Goal: Answer question/provide support: Share knowledge or assist other users

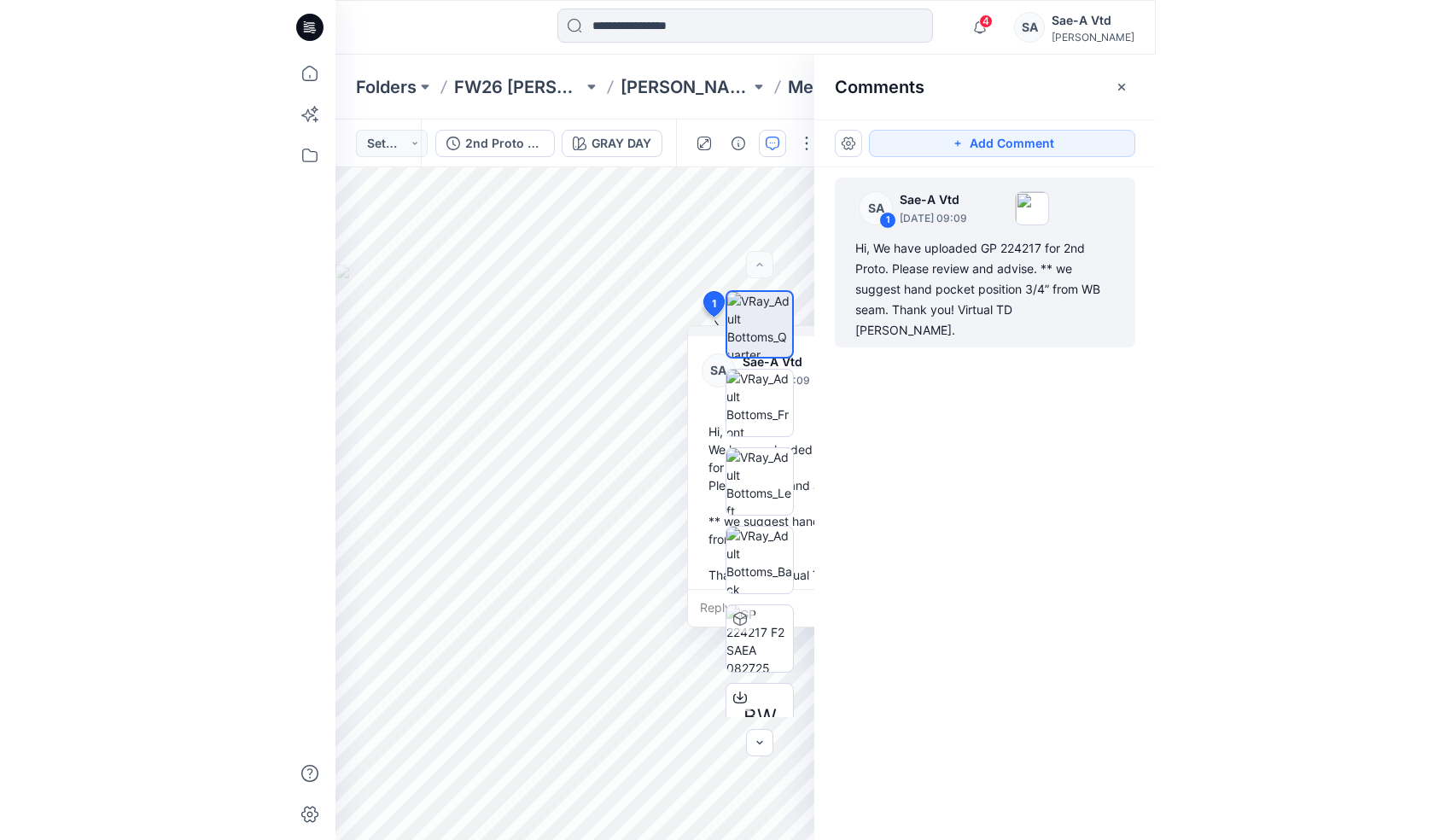
scroll to position [12, 0]
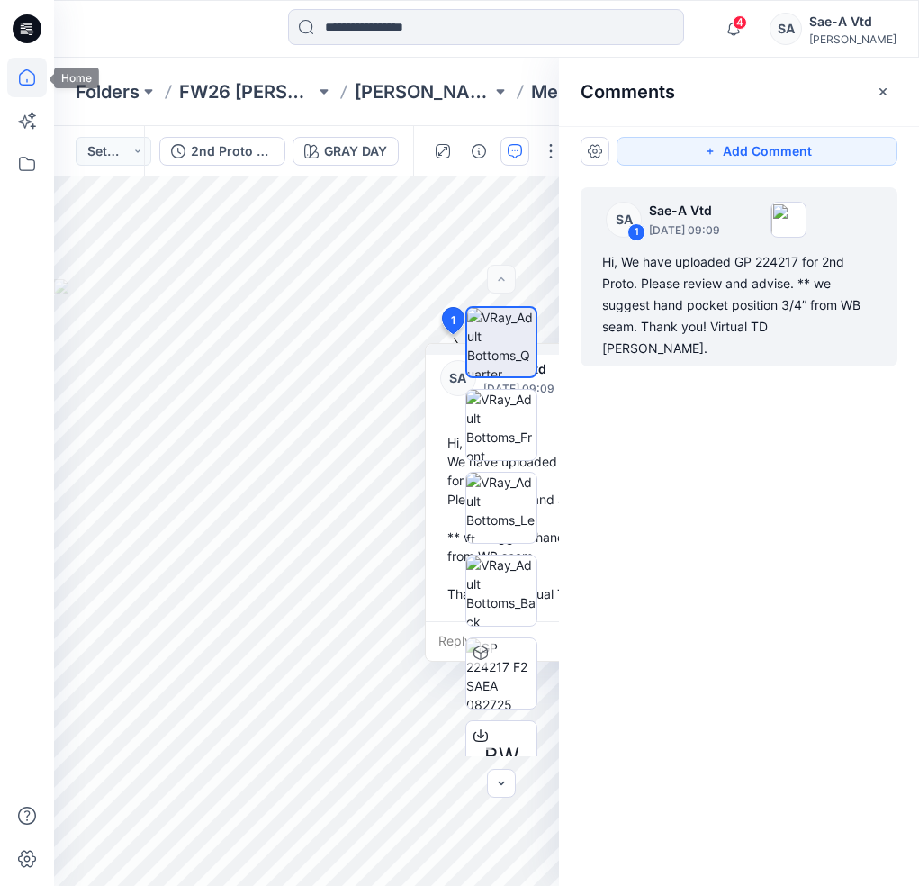
click at [29, 77] on icon at bounding box center [27, 78] width 40 height 40
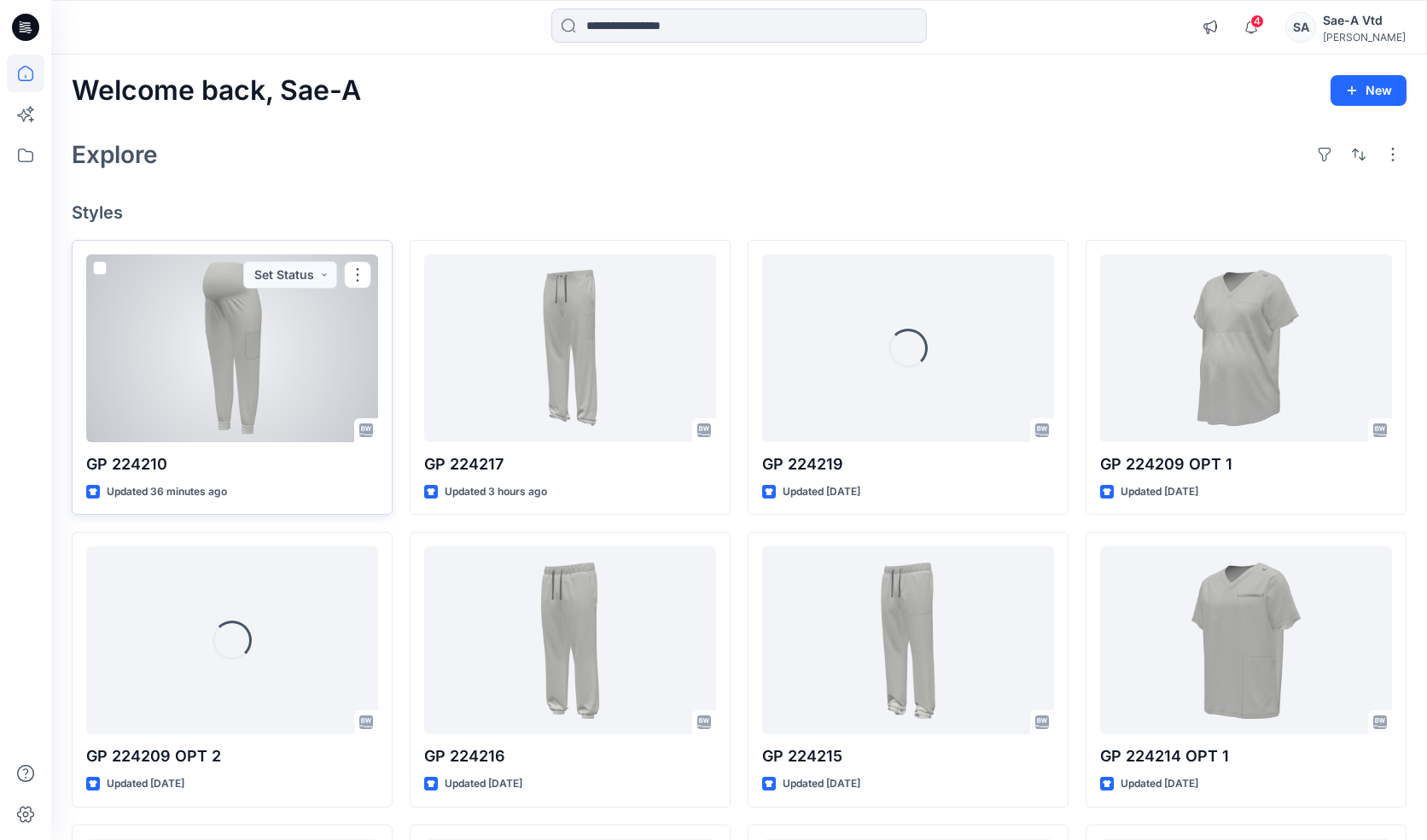
click at [209, 340] on div at bounding box center [232, 348] width 292 height 188
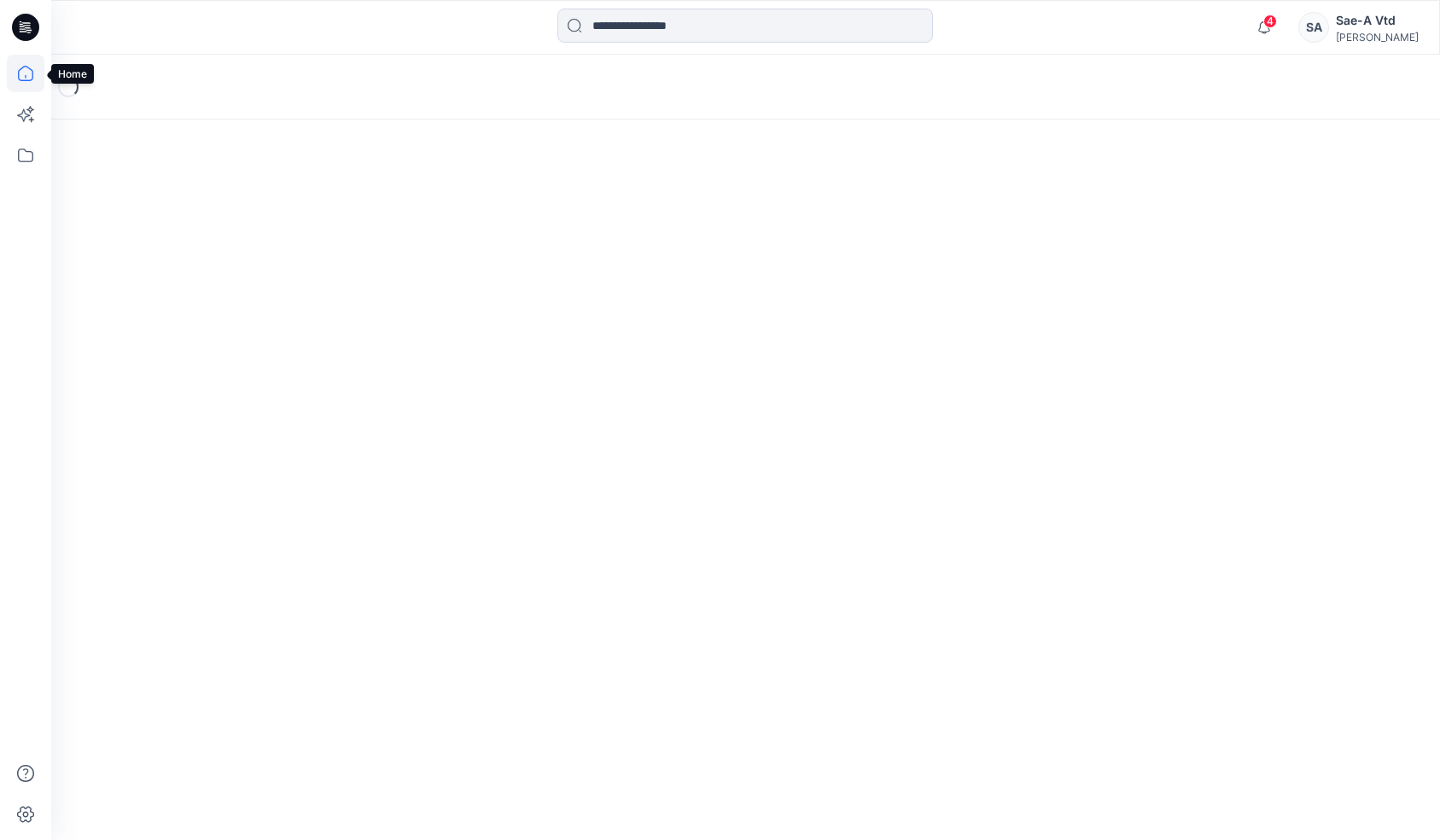
click at [24, 72] on icon at bounding box center [26, 74] width 38 height 38
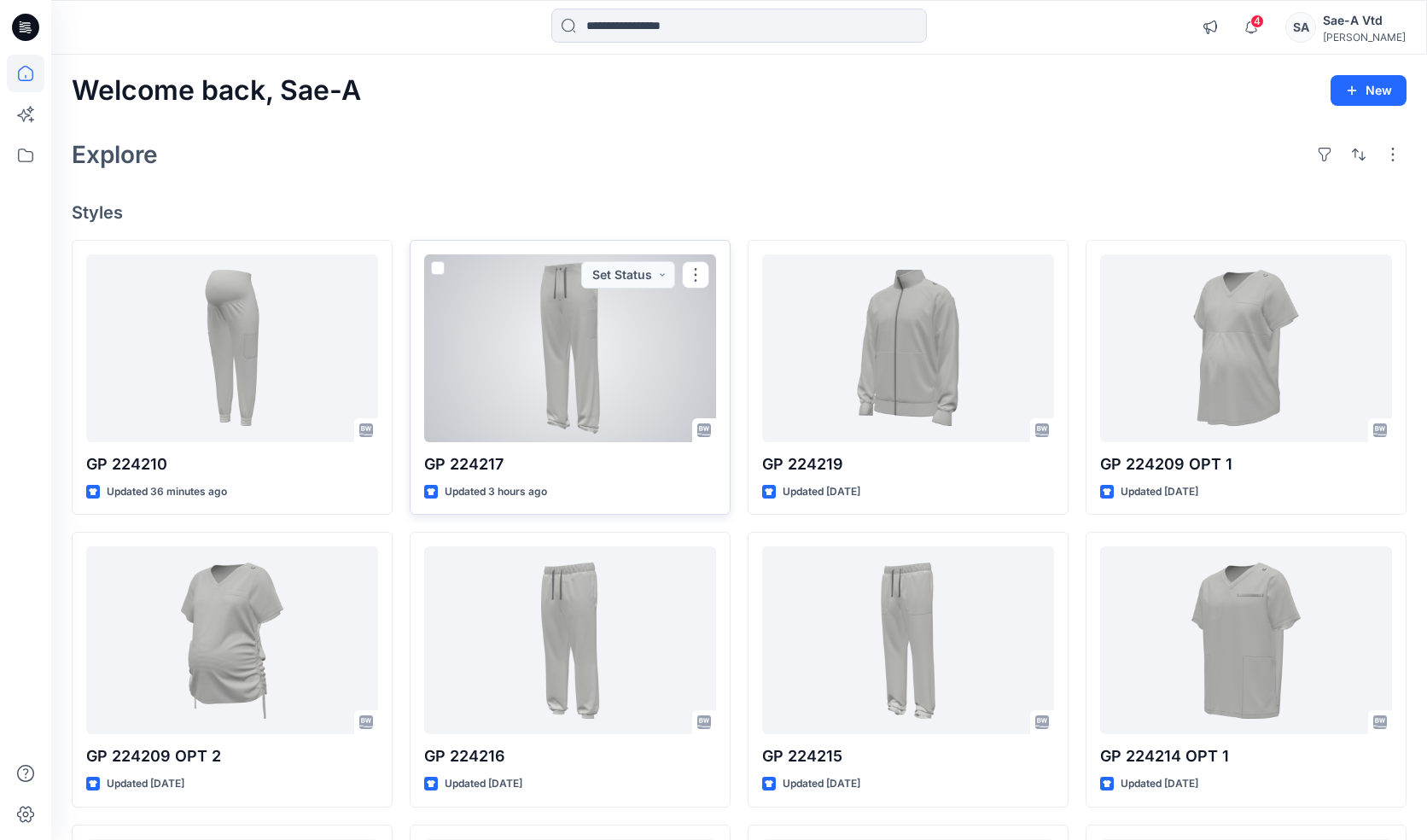
click at [540, 351] on div at bounding box center [570, 348] width 292 height 188
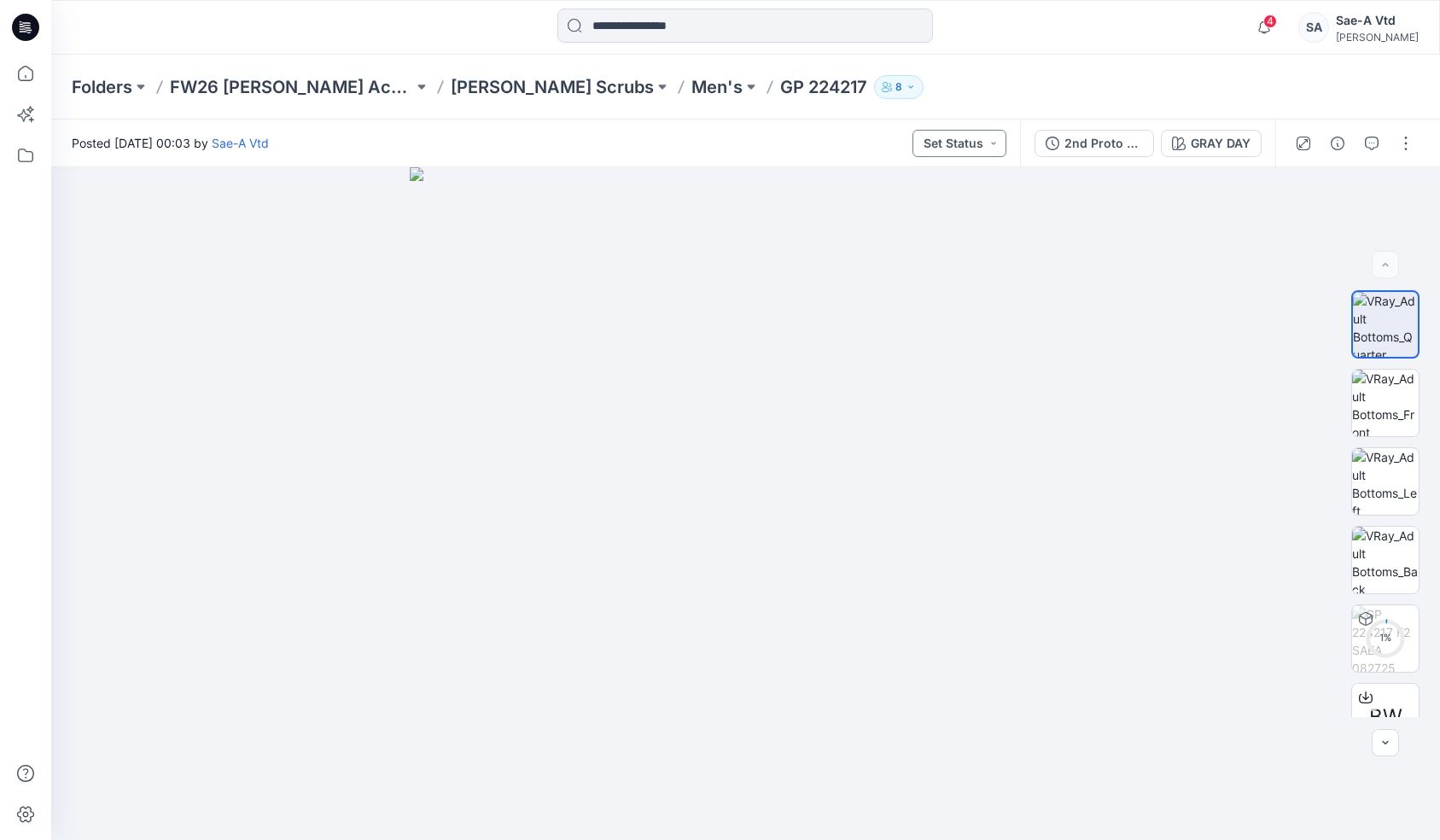
click at [870, 142] on button "Set Status" at bounding box center [958, 143] width 94 height 27
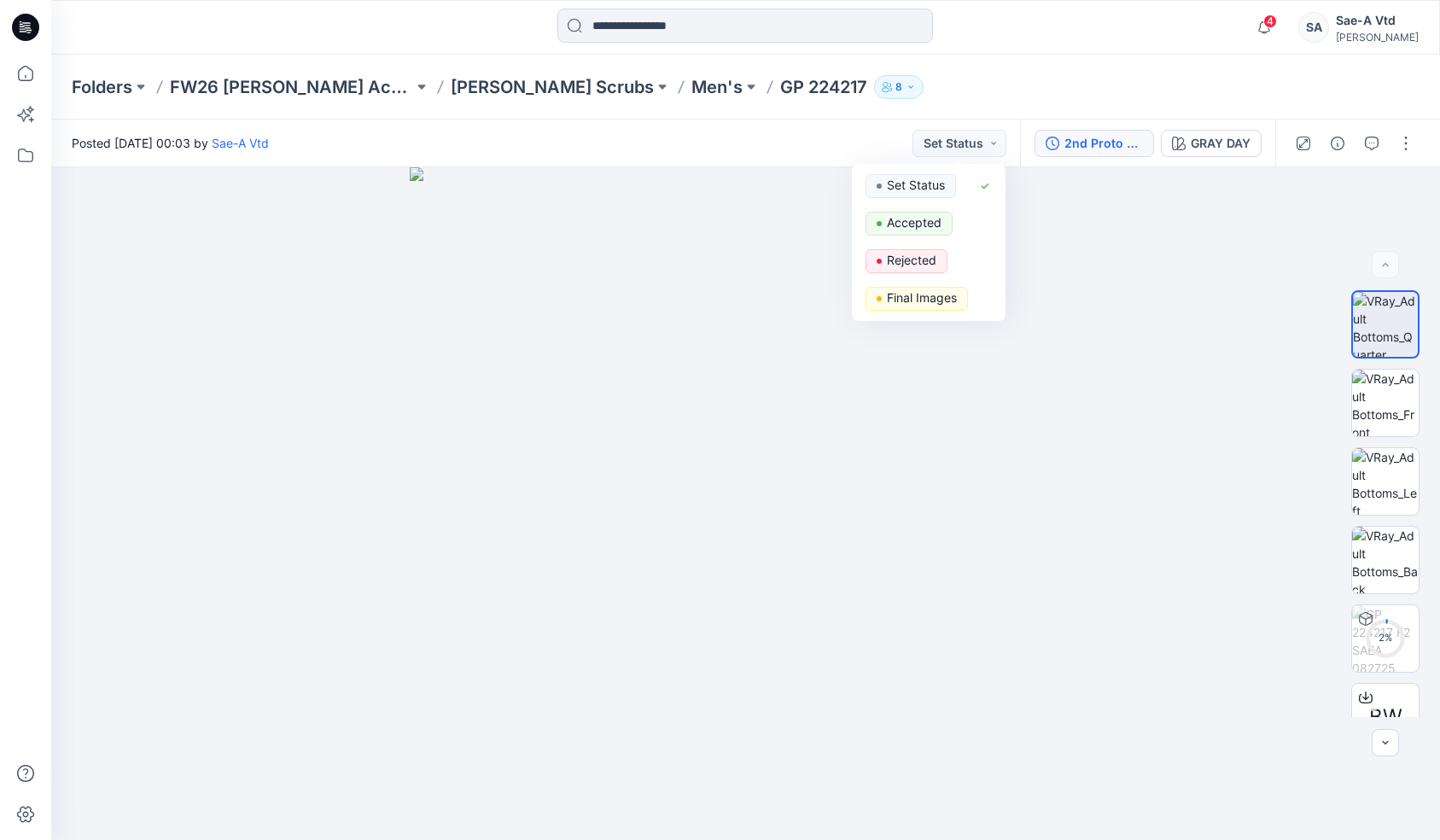
click at [870, 137] on div "2nd Proto - 3D" at bounding box center [1103, 143] width 79 height 19
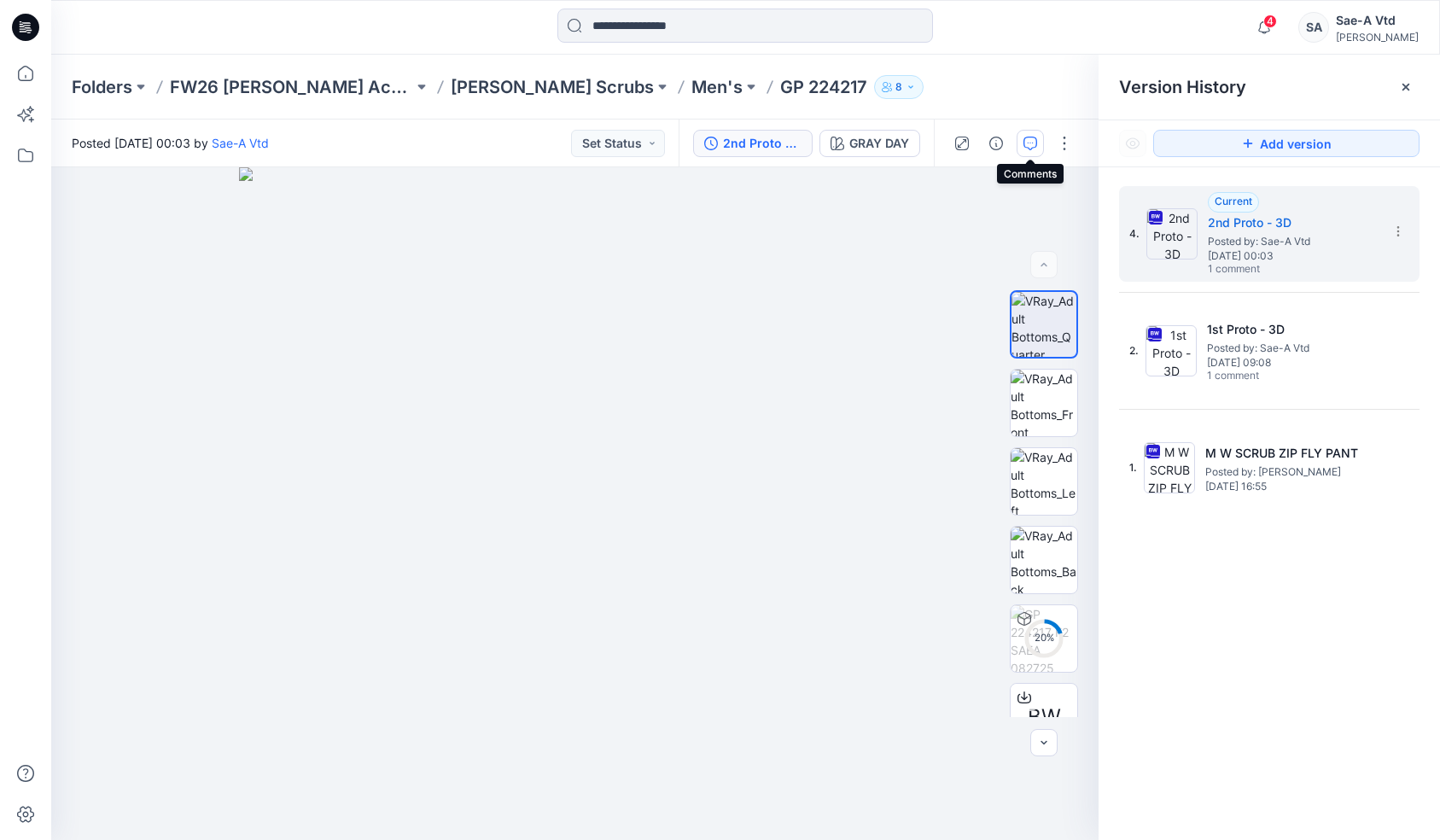
click at [870, 140] on icon "button" at bounding box center [1030, 143] width 13 height 13
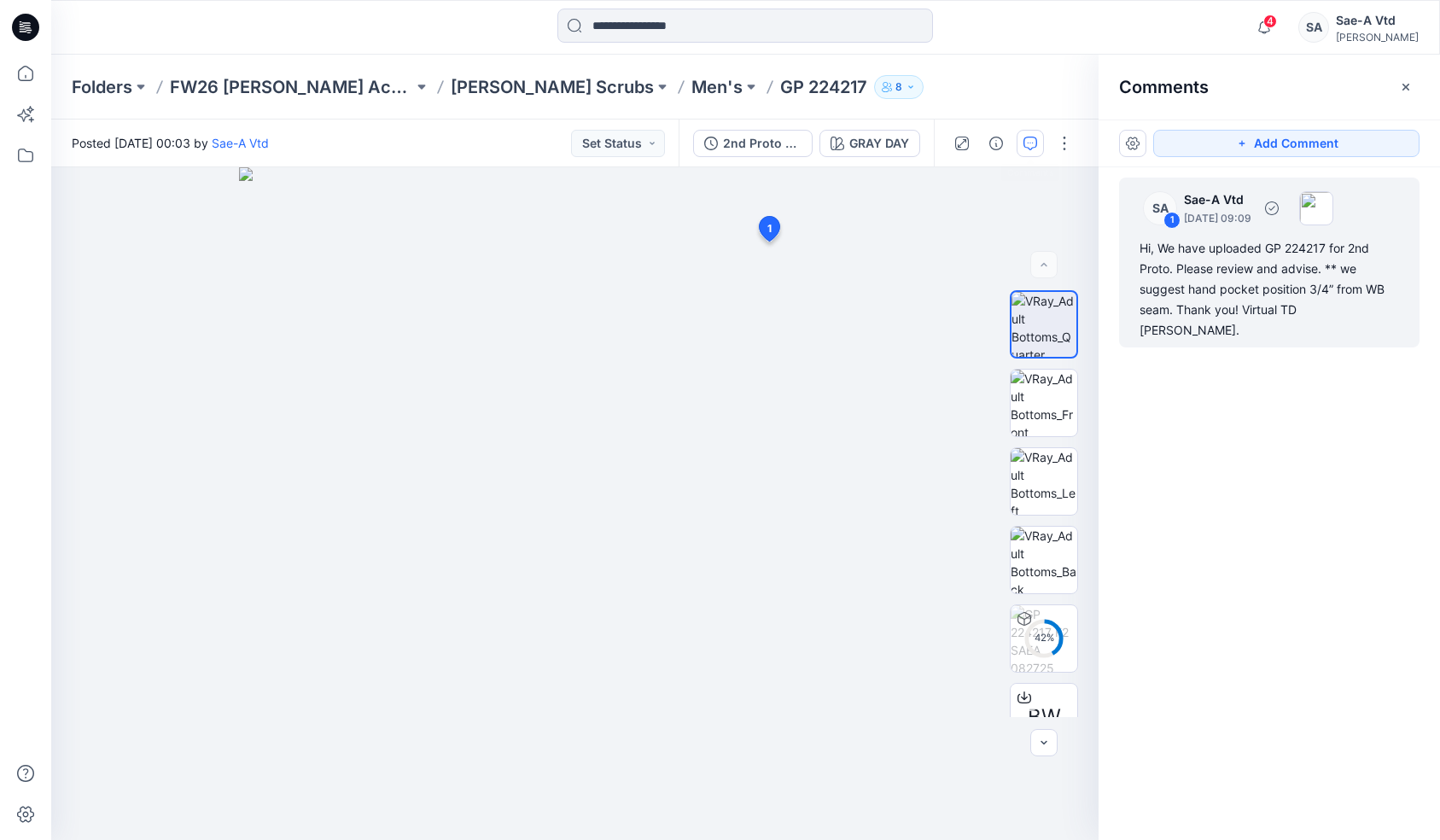
click at [870, 253] on div "Hi, We have uploaded GP 224217 for 2nd Proto. Please review and advise. ** we s…" at bounding box center [1269, 289] width 260 height 102
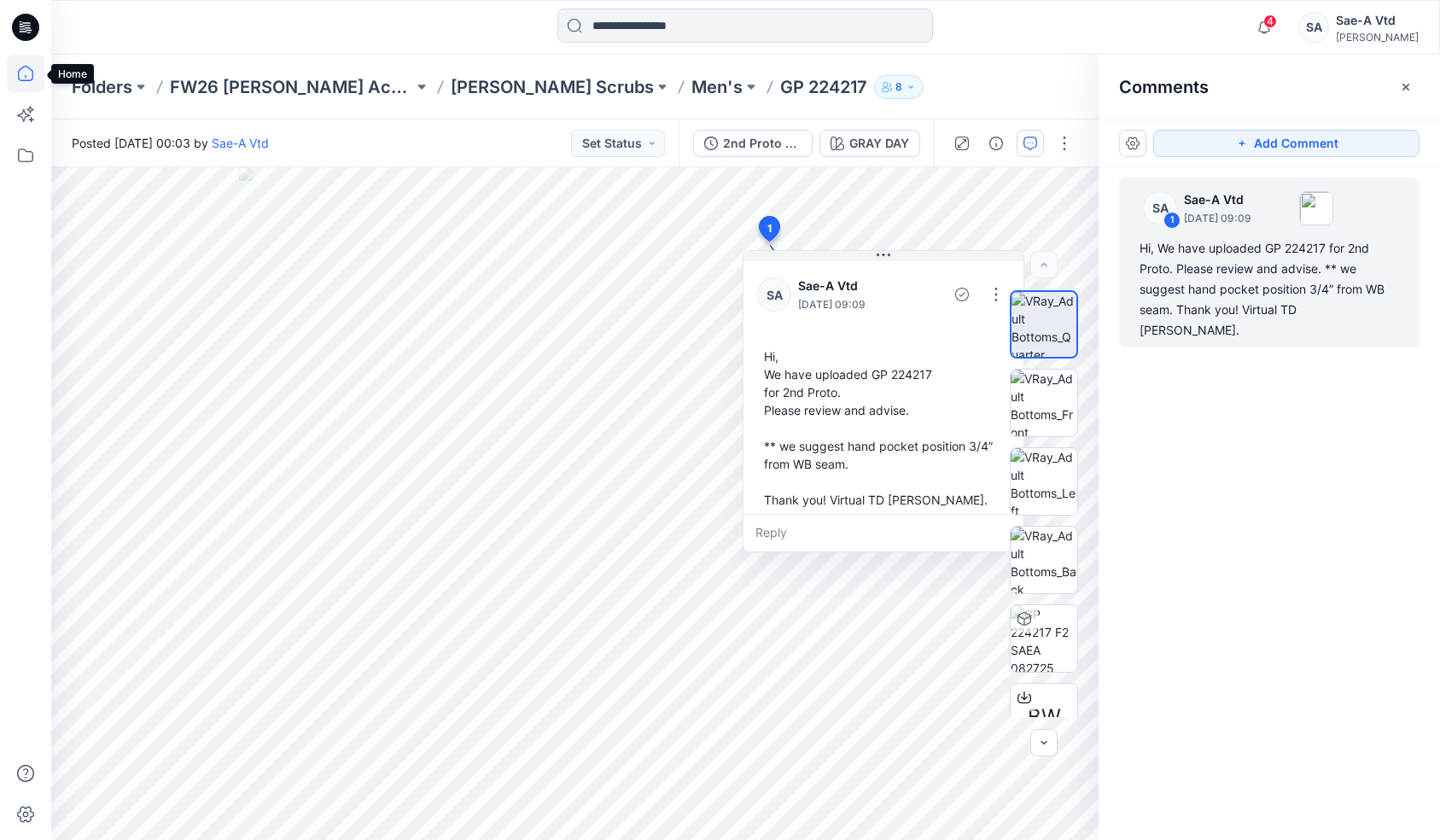
click at [41, 78] on icon at bounding box center [26, 74] width 38 height 38
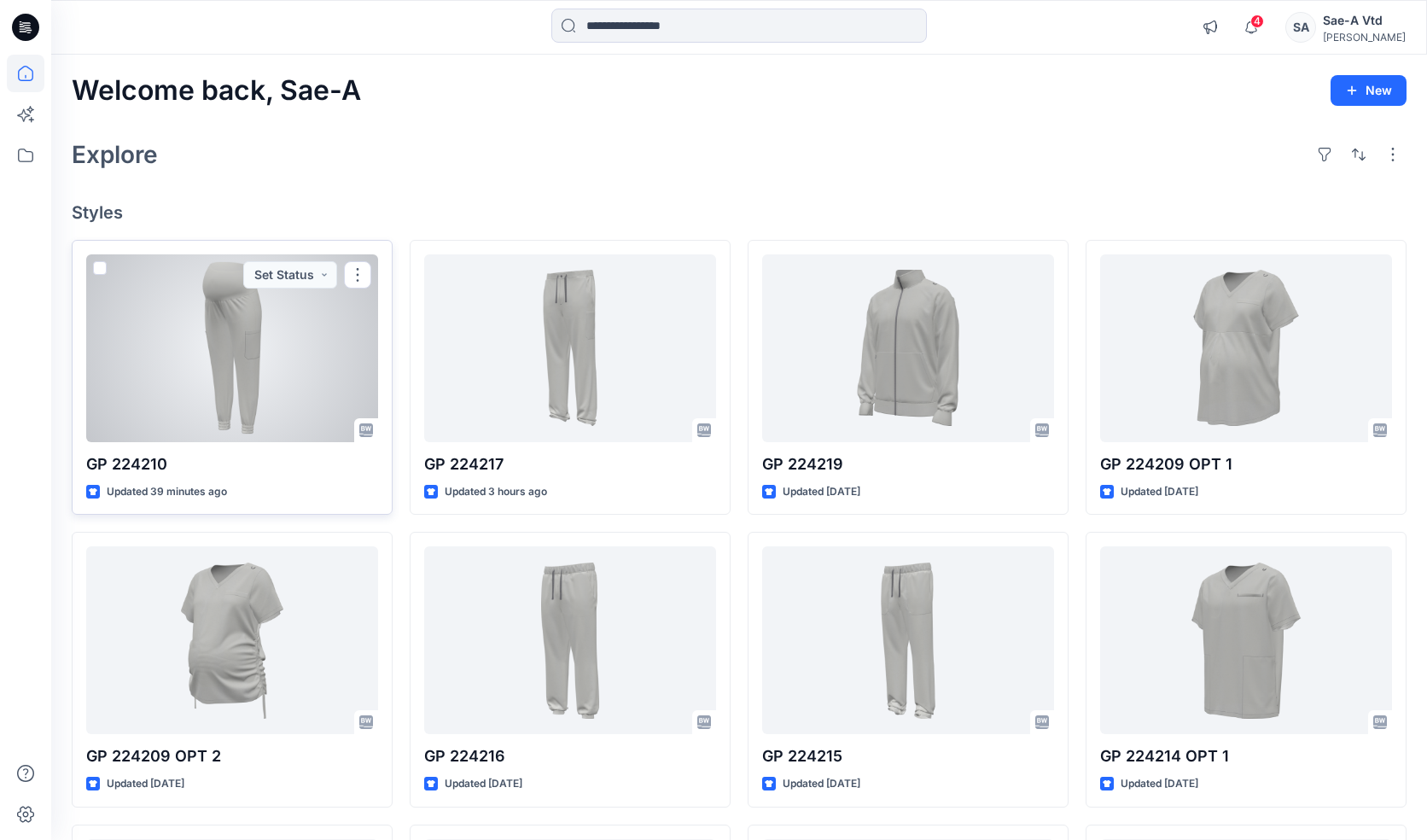
click at [218, 340] on div at bounding box center [232, 348] width 292 height 188
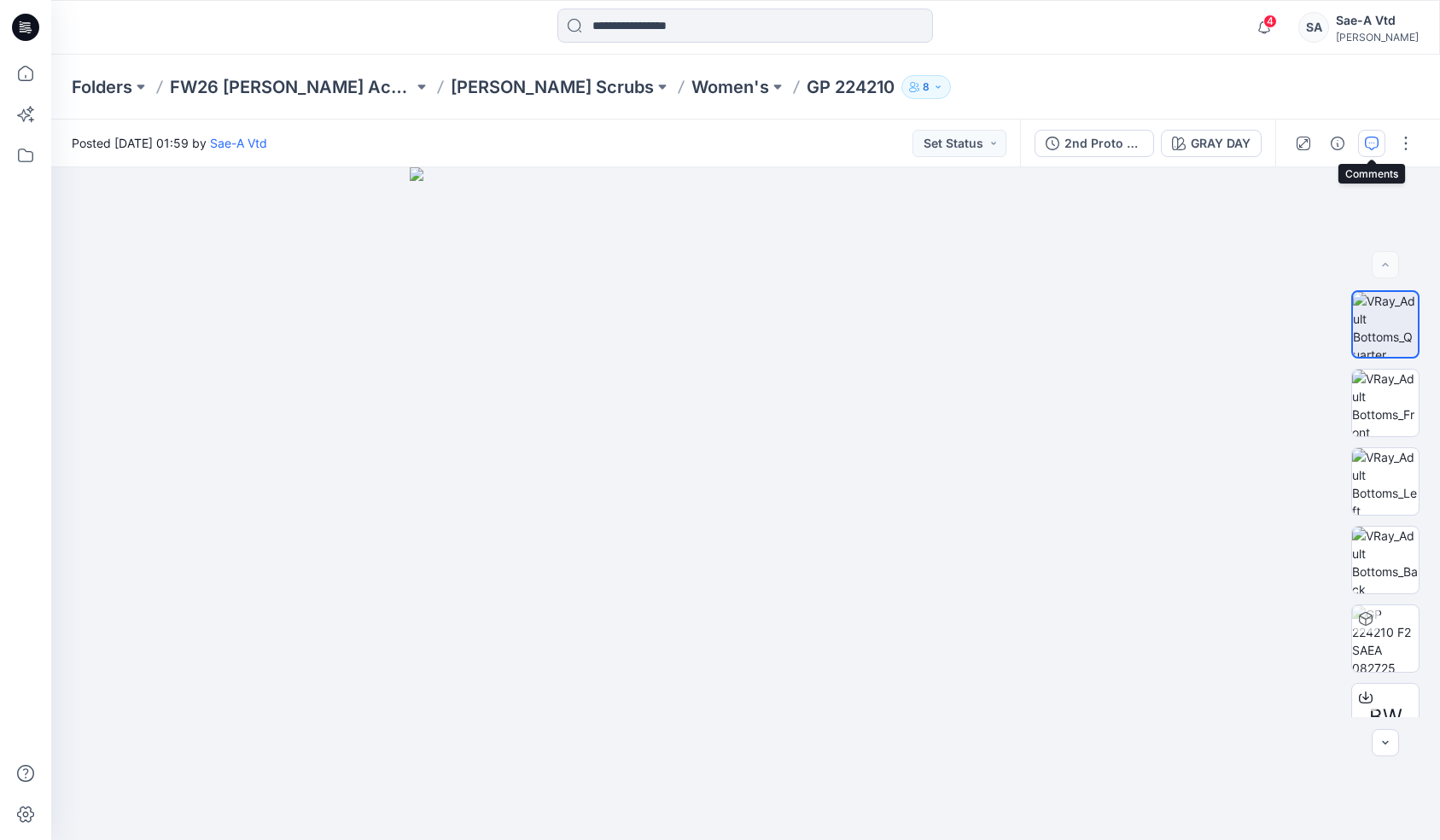
click at [870, 145] on icon "button" at bounding box center [1372, 143] width 13 height 13
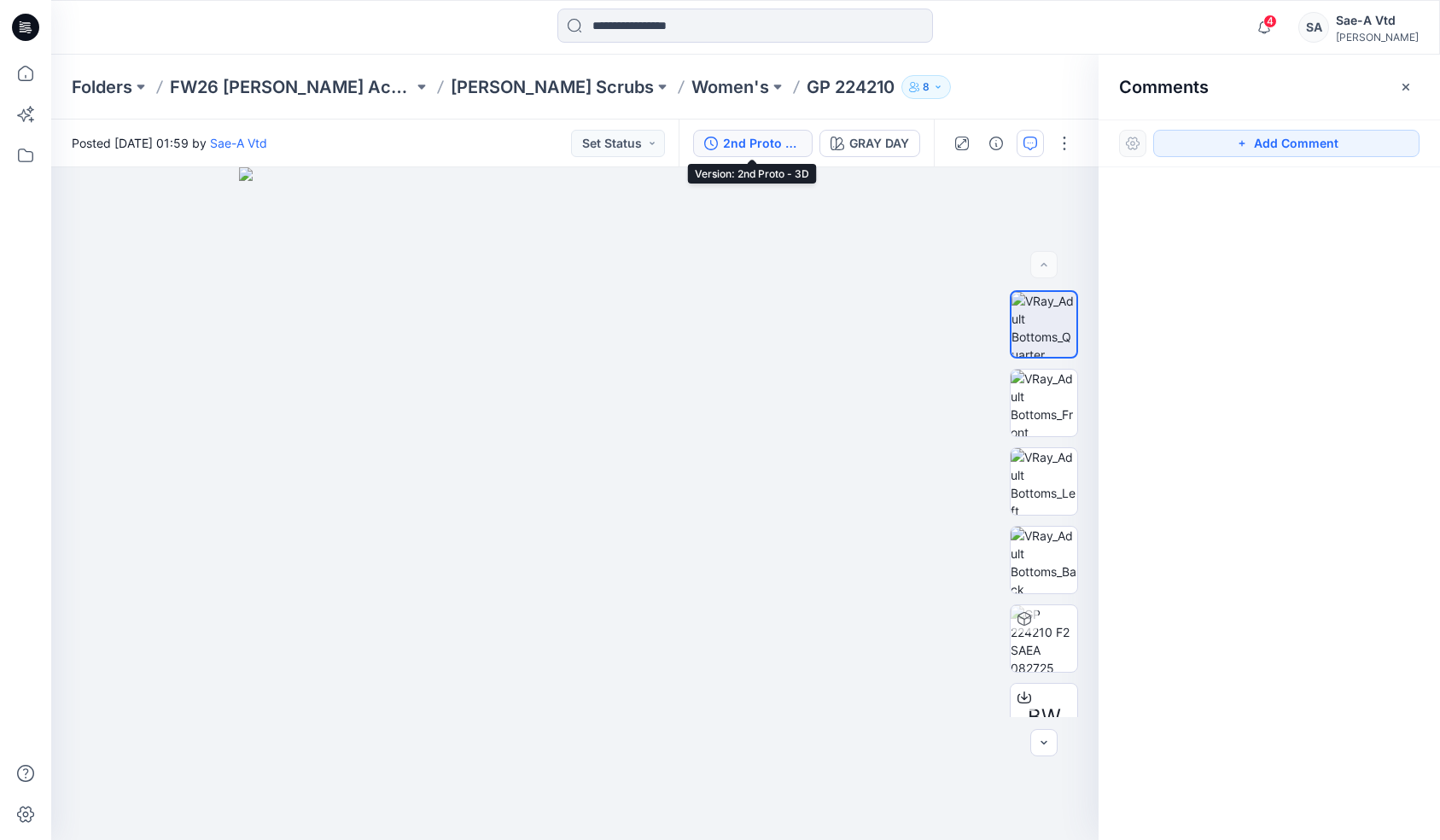
click at [773, 140] on div "2nd Proto - 3D" at bounding box center [762, 143] width 79 height 19
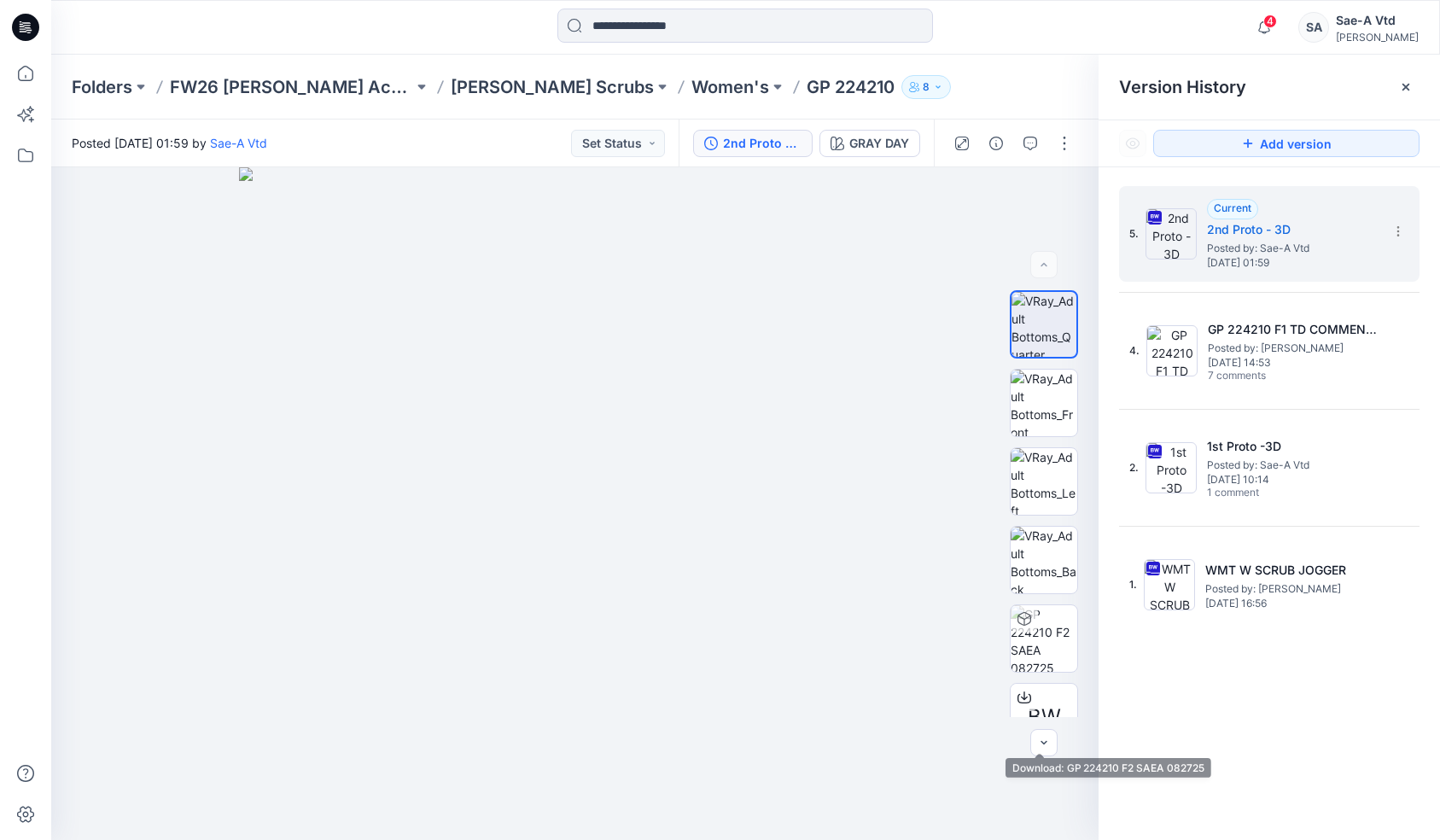
click at [870, 689] on div "5. Current 2nd Proto - 3D Posted by: Sae-A Vtd [DATE] 01:59 4. GP 224210 F1 TD …" at bounding box center [1269, 516] width 341 height 698
click at [870, 570] on img at bounding box center [1044, 560] width 66 height 66
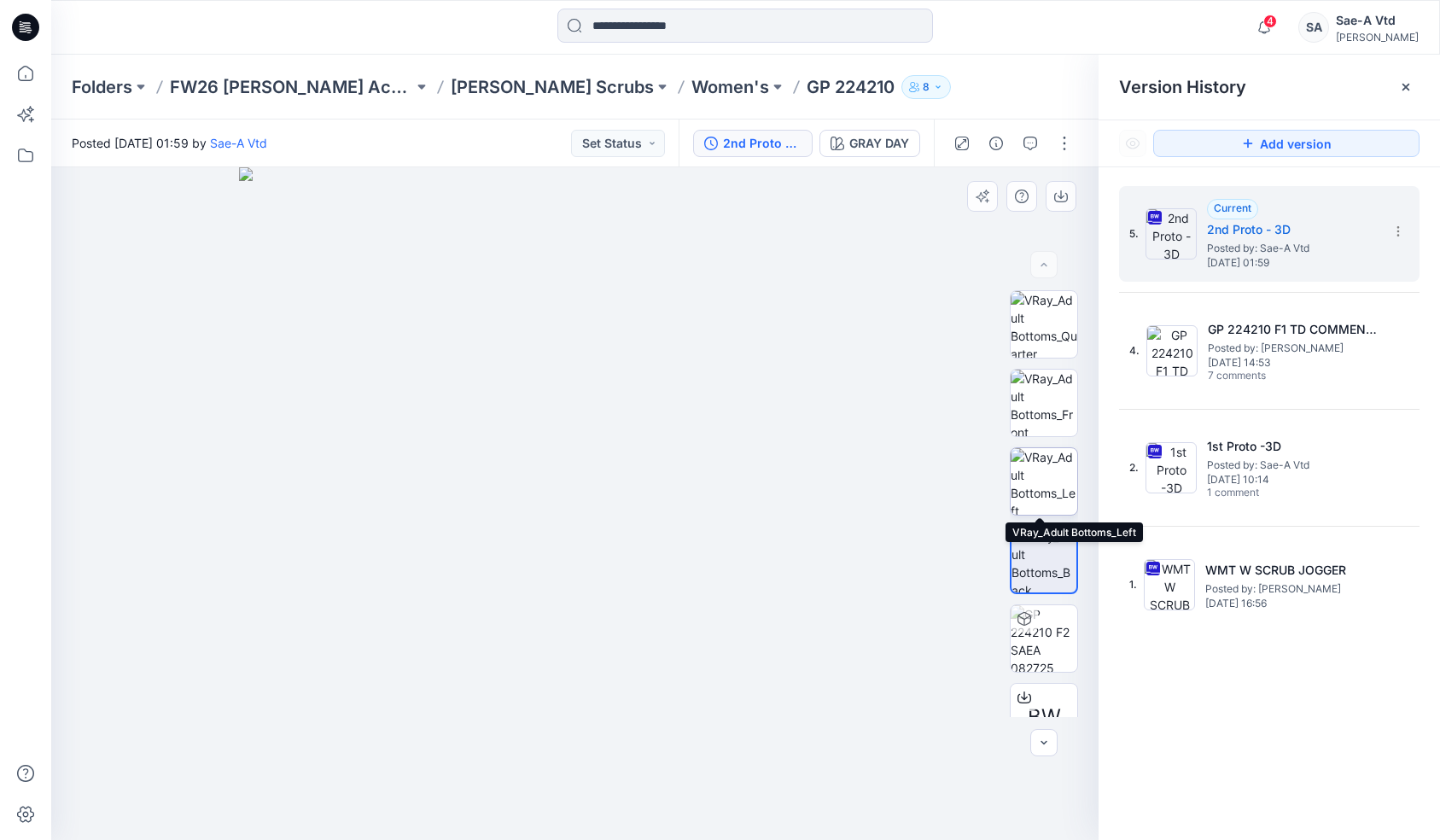
click at [870, 464] on img at bounding box center [1044, 482] width 66 height 66
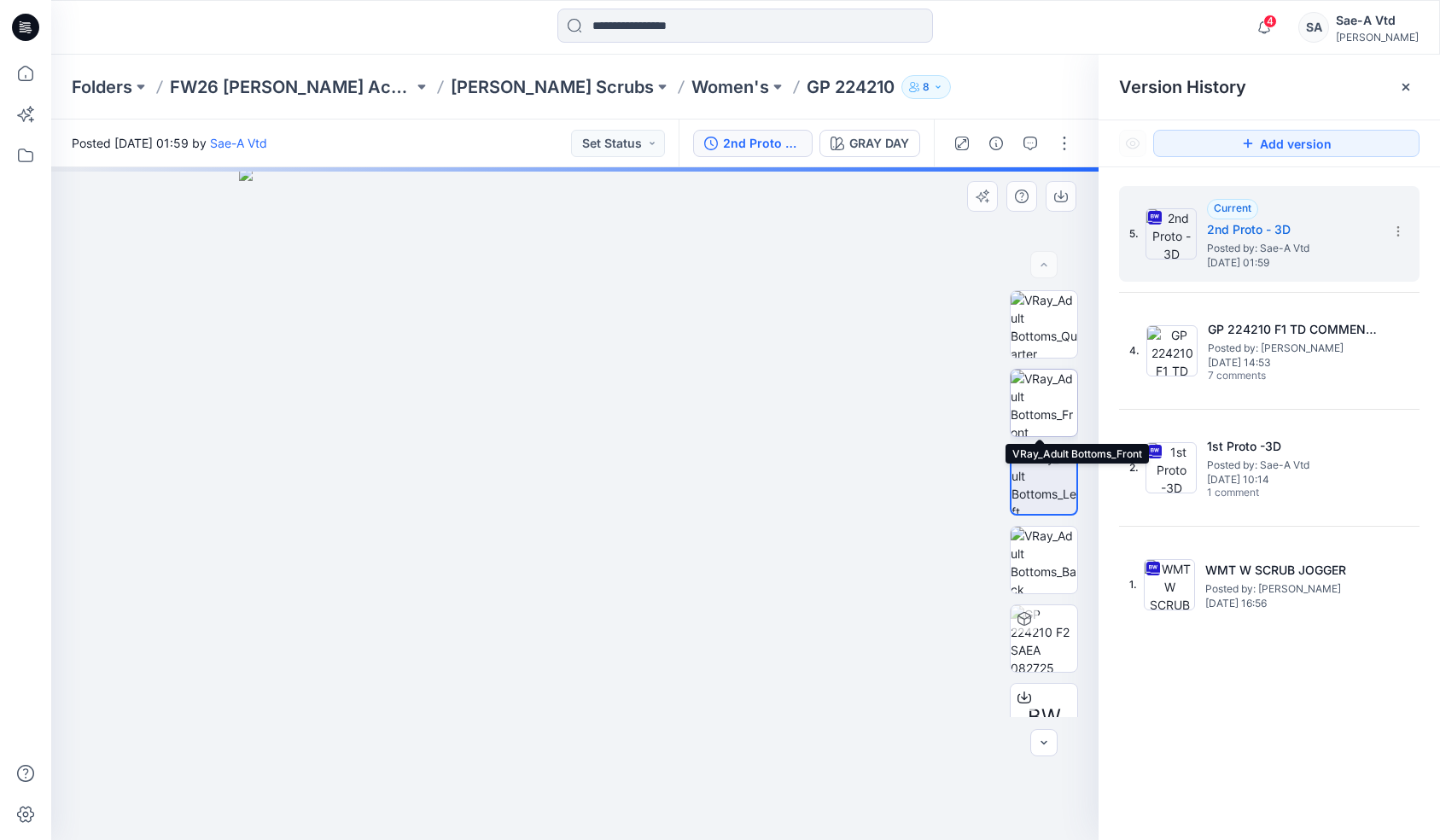
click at [870, 395] on img at bounding box center [1044, 403] width 66 height 66
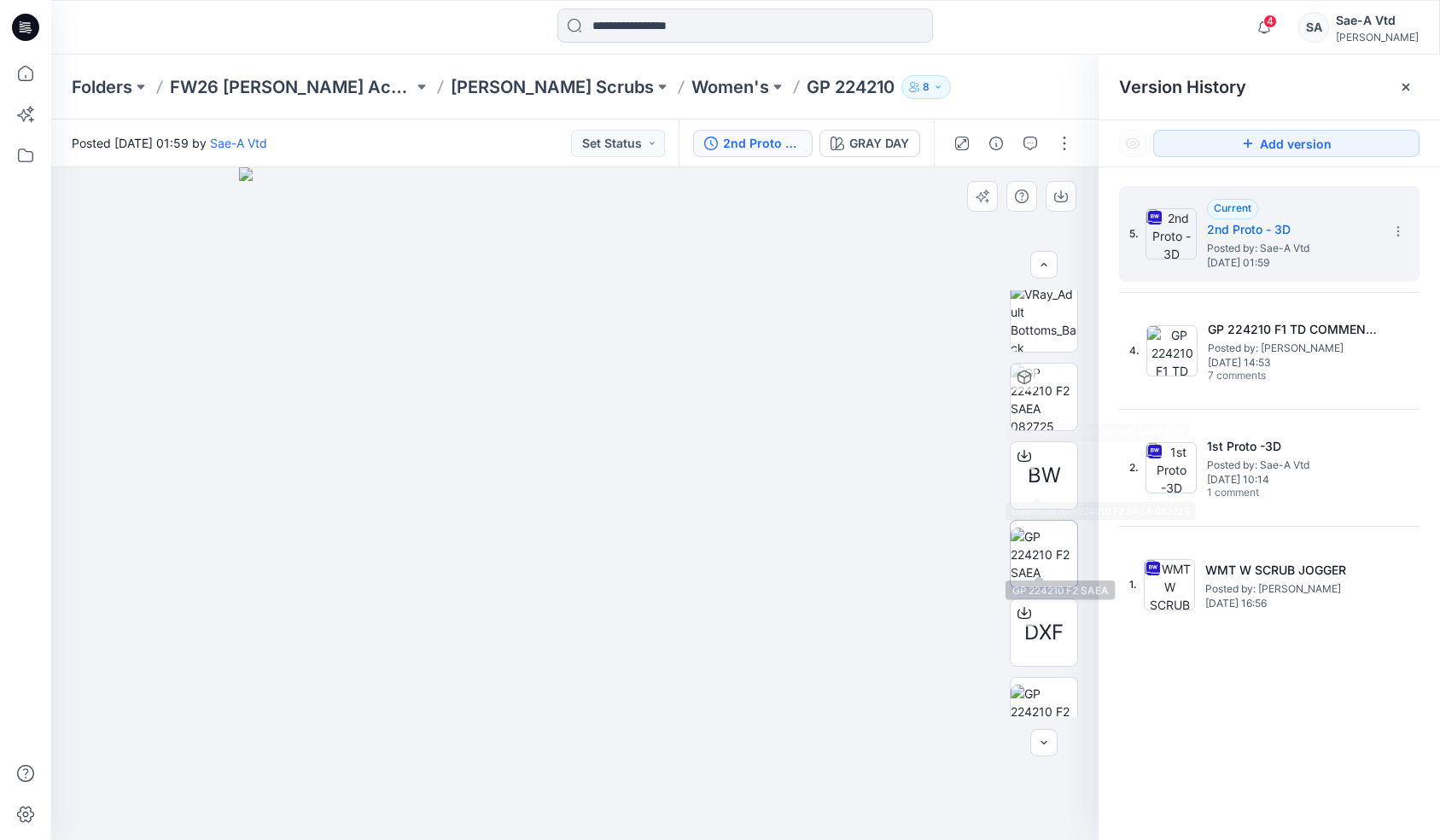
scroll to position [256, 0]
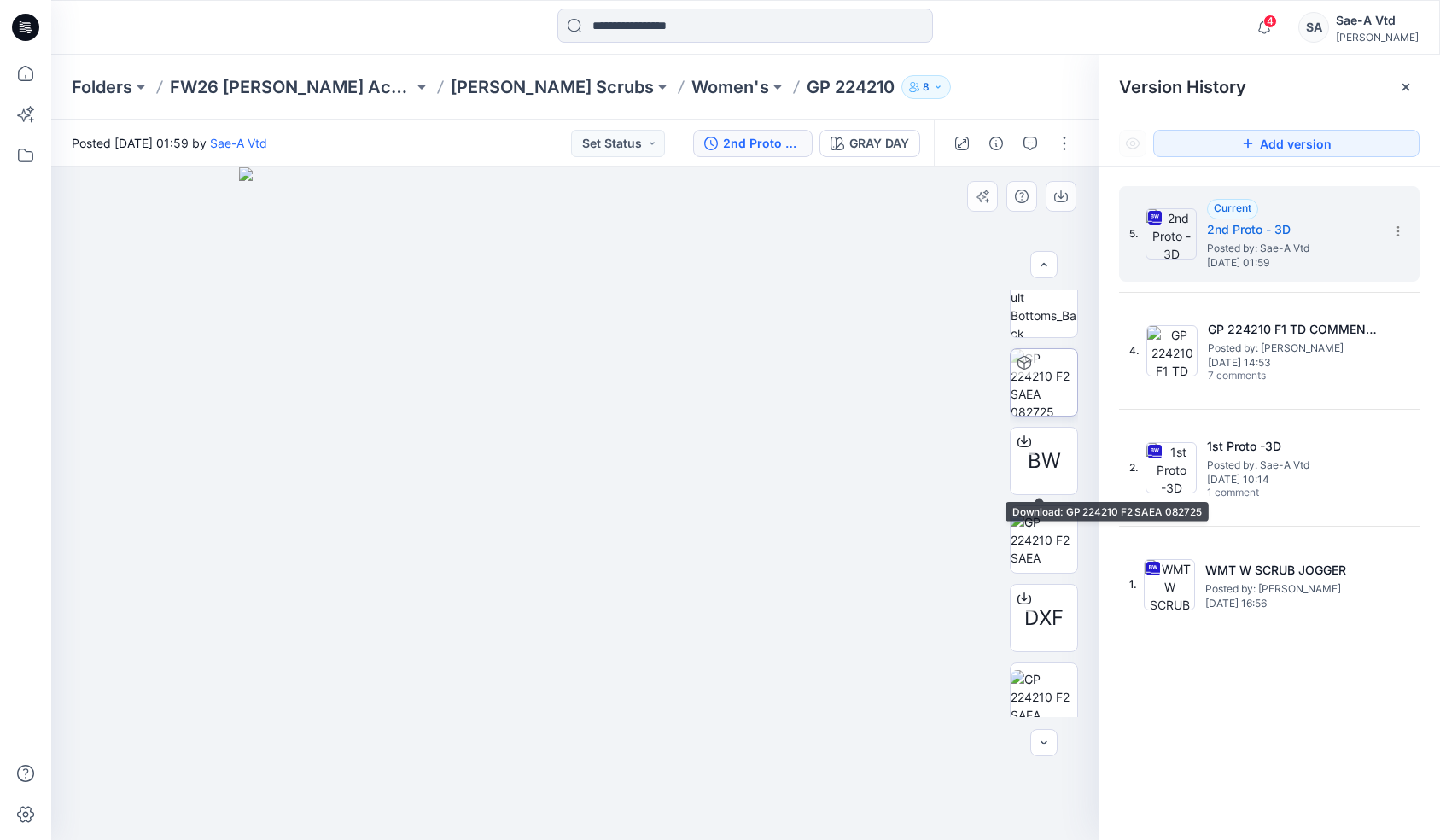
click at [870, 384] on img at bounding box center [1044, 382] width 66 height 66
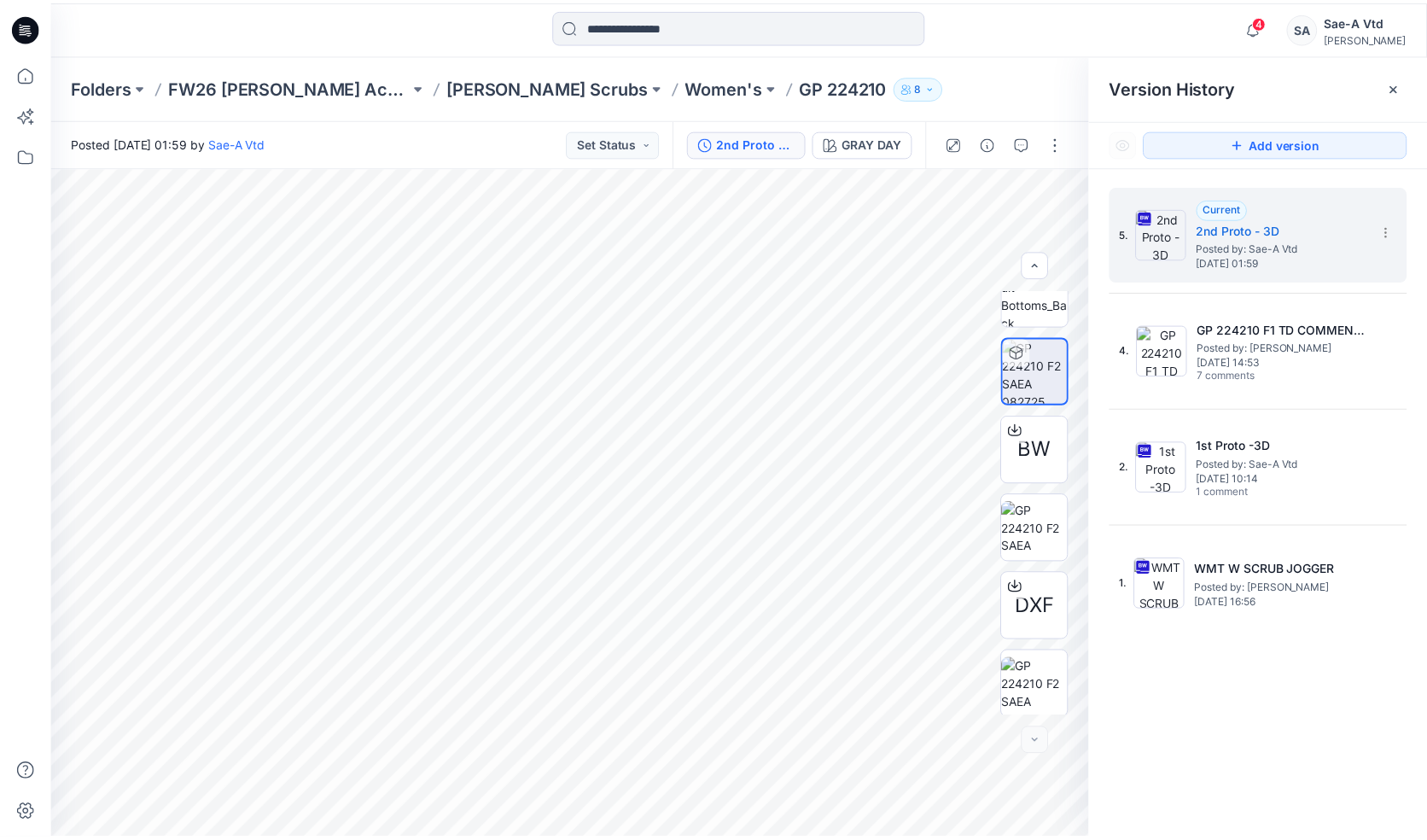
scroll to position [270, 0]
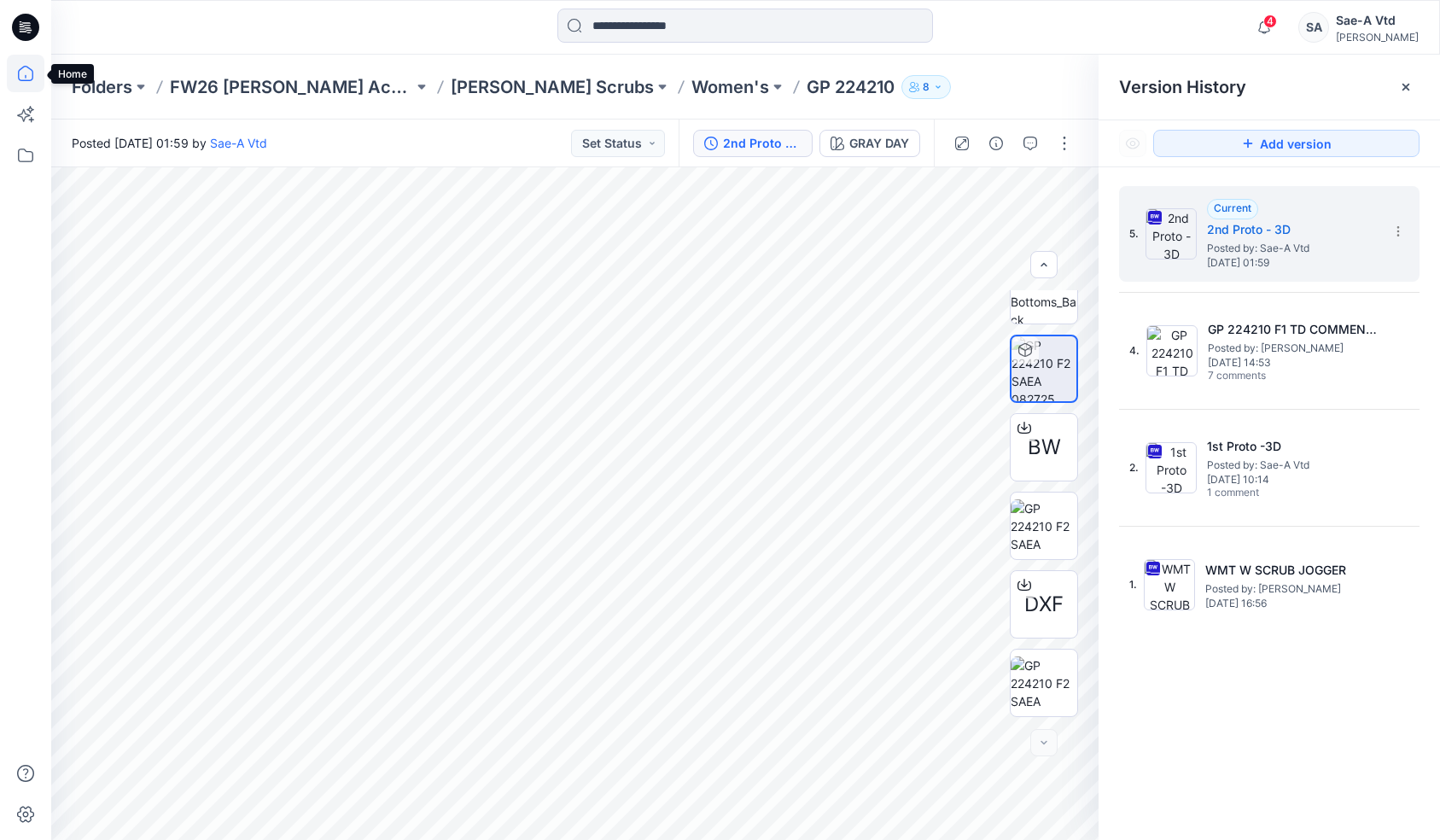
click at [18, 64] on icon at bounding box center [26, 74] width 38 height 38
